Goal: Find specific page/section: Find specific page/section

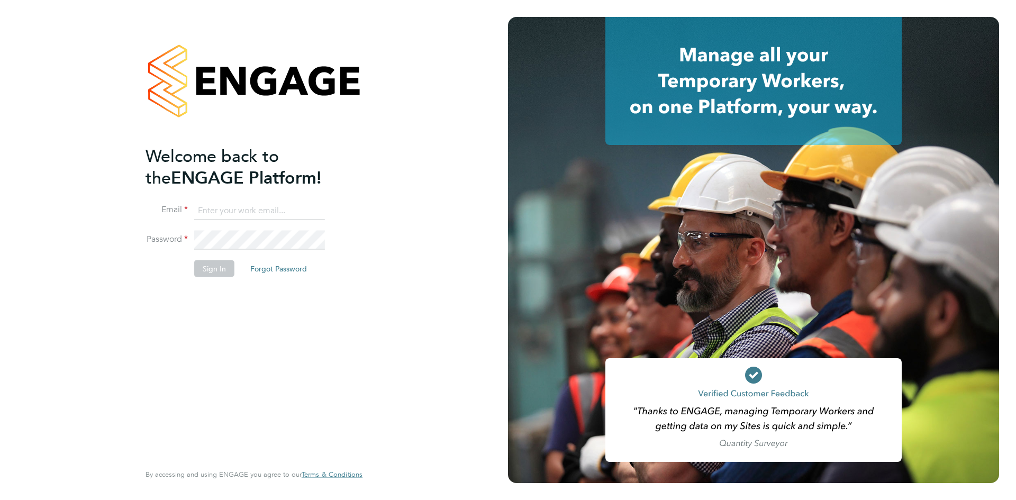
click at [242, 205] on input at bounding box center [259, 210] width 131 height 19
type input "info@cbwstaffingsolutions.com"
click at [214, 275] on button "Sign In" at bounding box center [214, 268] width 40 height 17
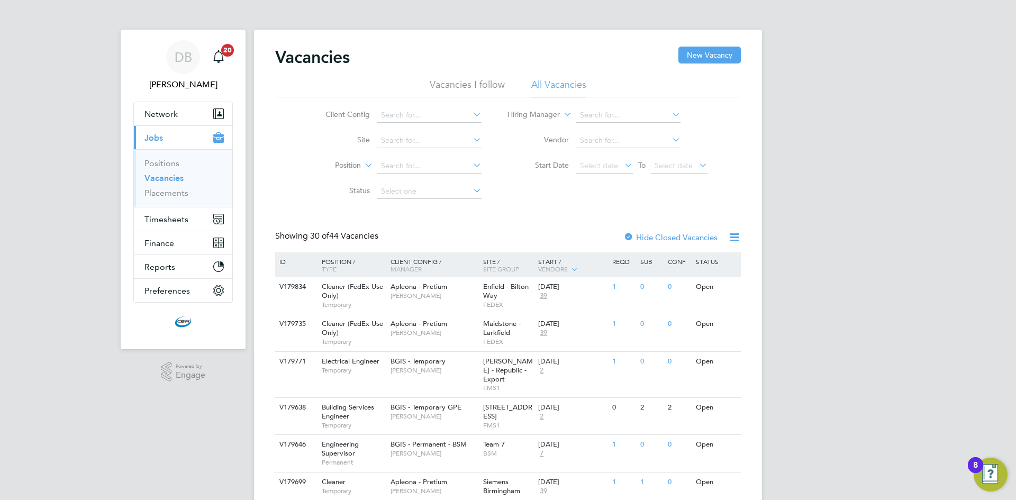
click at [471, 112] on icon at bounding box center [471, 114] width 0 height 15
click at [419, 217] on li "BGIS - Permanent" at bounding box center [428, 216] width 105 height 14
type input "BGIS - Permanent"
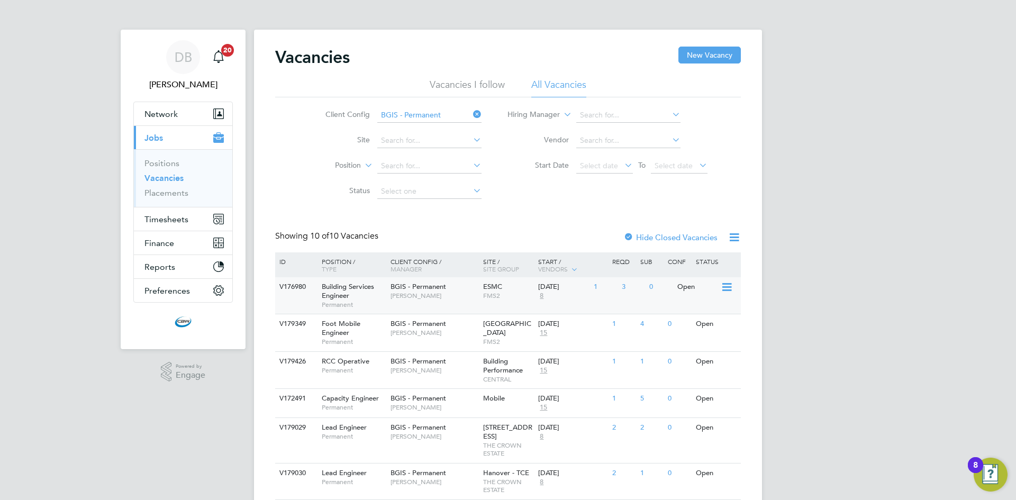
click at [475, 296] on span "[PERSON_NAME]" at bounding box center [434, 296] width 87 height 8
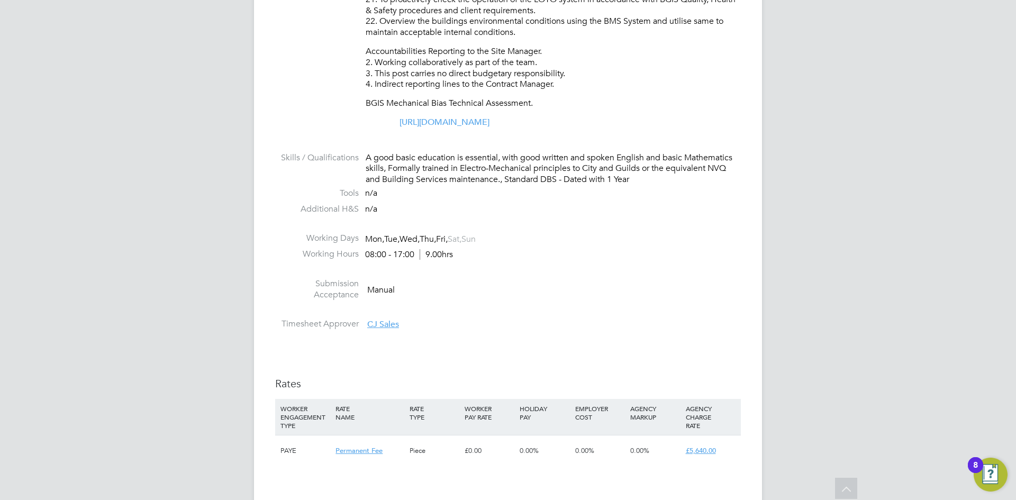
scroll to position [1006, 0]
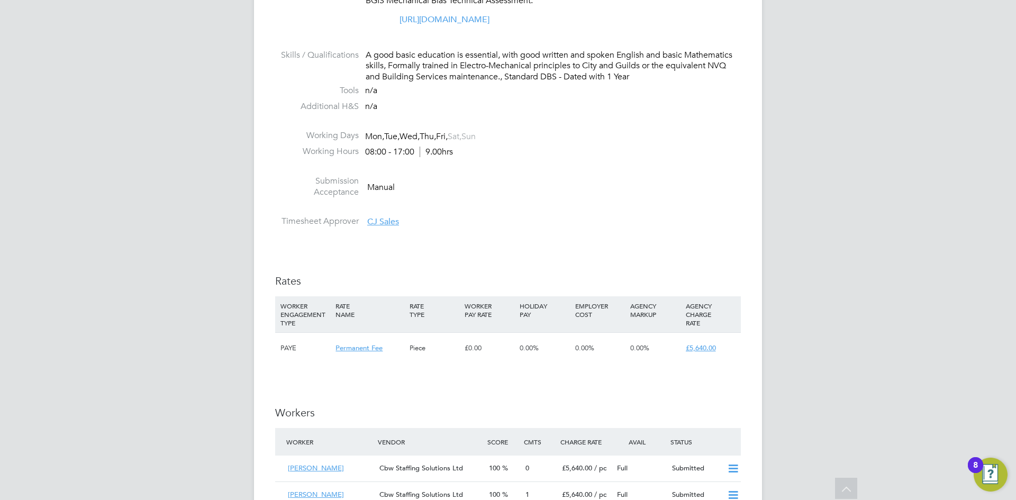
drag, startPoint x: 734, startPoint y: 351, endPoint x: 682, endPoint y: 349, distance: 51.4
click at [682, 349] on div "PAYE Permanent Fee Piece £0.00 0.00% 0.00% 0.00% £5,640.00" at bounding box center [508, 347] width 466 height 31
